Goal: Task Accomplishment & Management: Complete application form

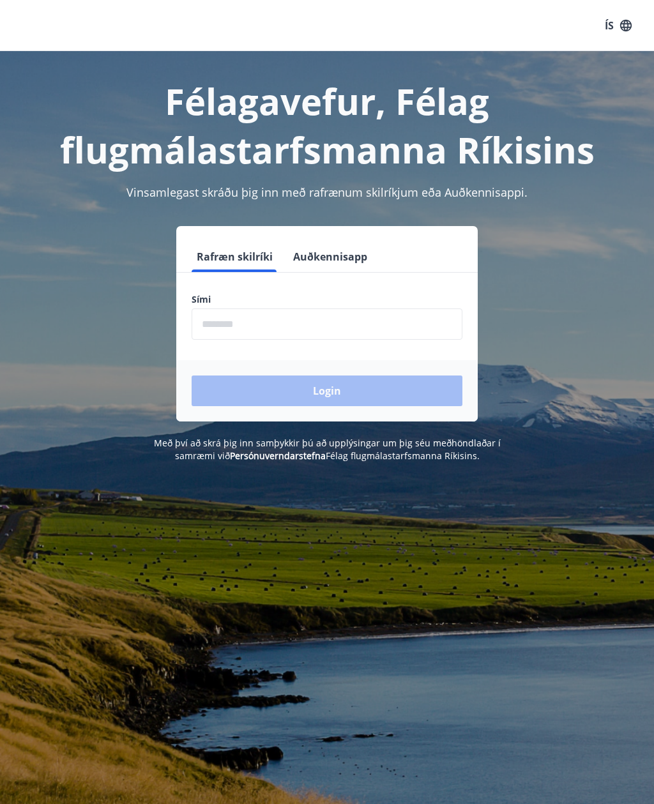
click at [229, 337] on input "phone" at bounding box center [327, 323] width 271 height 31
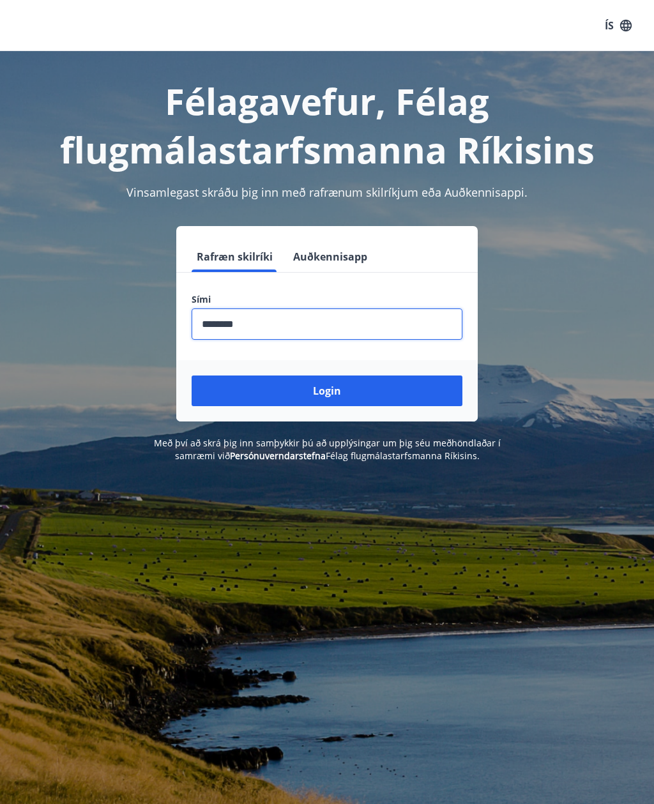
type input "********"
click at [356, 397] on button "Login" at bounding box center [327, 391] width 271 height 31
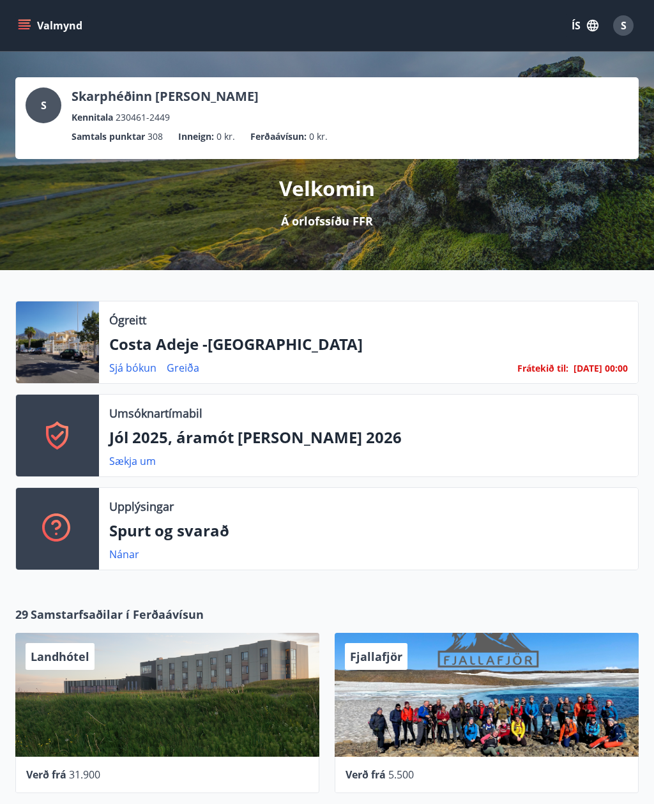
click at [327, 437] on p "Jól 2025, áramót [PERSON_NAME] 2026" at bounding box center [368, 438] width 519 height 22
click at [143, 466] on link "Sækja um" at bounding box center [132, 461] width 47 height 14
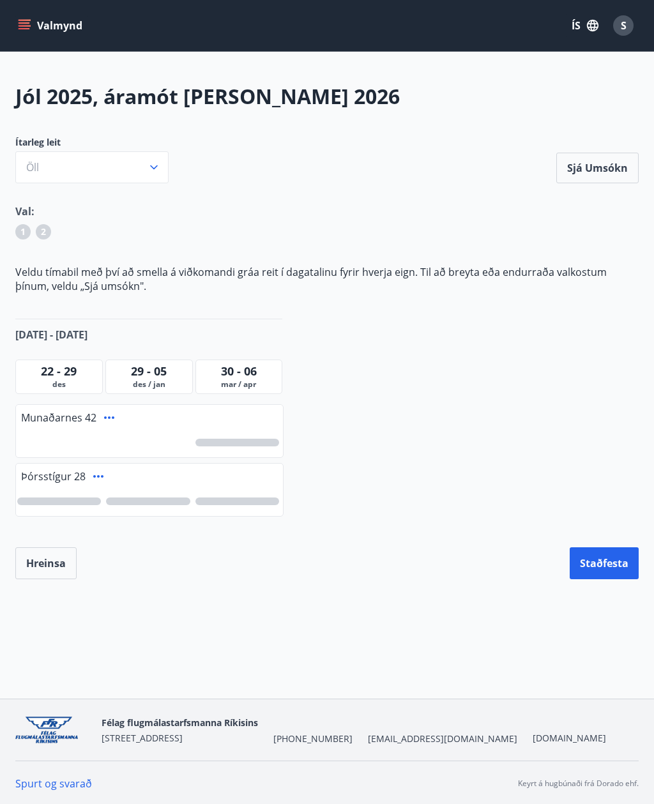
click at [47, 499] on div at bounding box center [59, 502] width 84 height 8
click at [602, 163] on button "Sjá umsókn" at bounding box center [597, 168] width 82 height 31
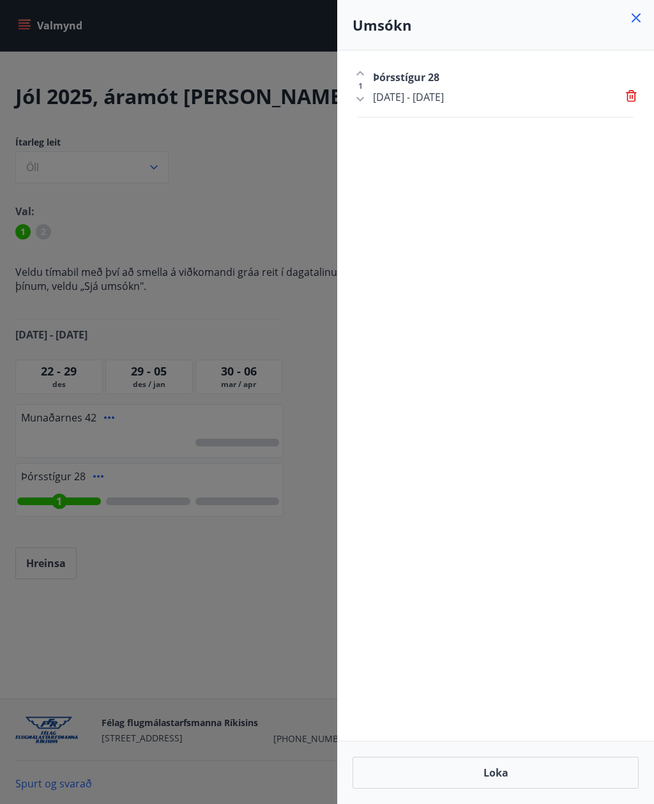
click at [487, 485] on div "1 Þórsstígur 28 22 des - 29 des" at bounding box center [495, 395] width 317 height 690
click at [637, 102] on icon at bounding box center [632, 96] width 13 height 13
click at [642, 20] on icon at bounding box center [635, 17] width 15 height 15
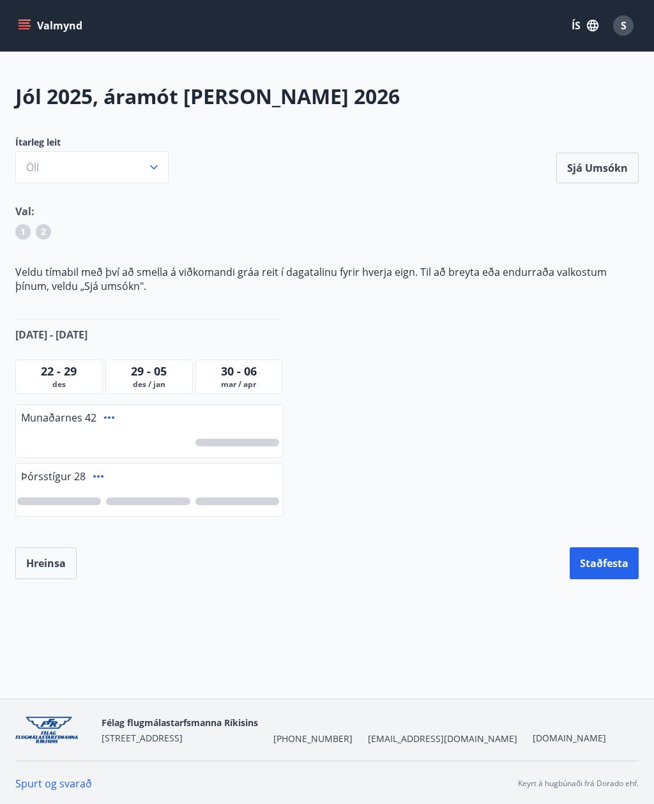
click at [18, 36] on button "Valmynd" at bounding box center [51, 25] width 72 height 23
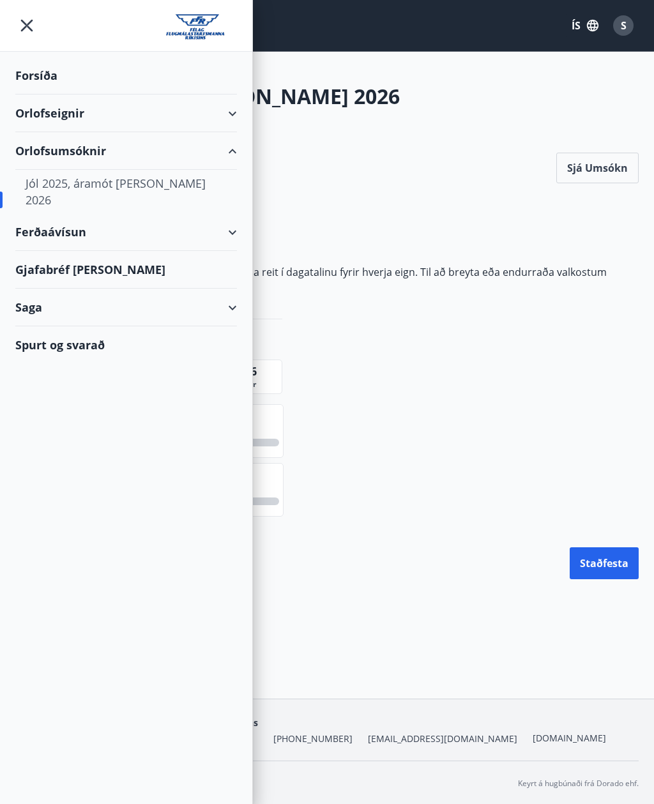
click at [222, 291] on div "Saga" at bounding box center [126, 308] width 222 height 38
click at [68, 407] on div "Punktar" at bounding box center [126, 420] width 201 height 27
